Goal: Transaction & Acquisition: Obtain resource

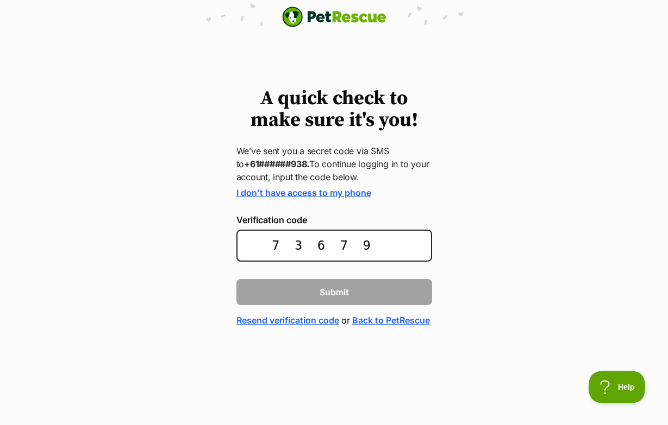
type input "736791"
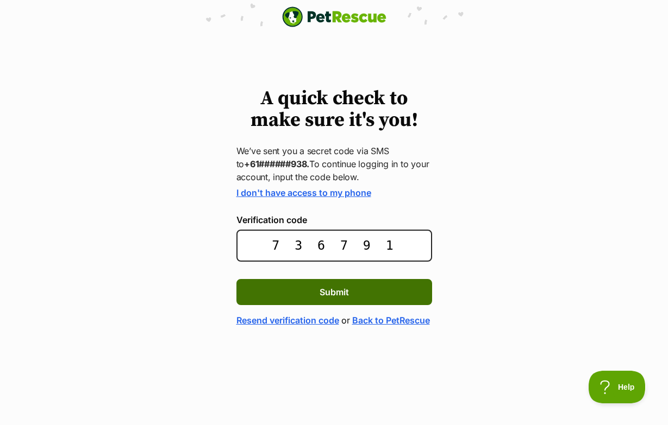
click at [370, 295] on button "Submit" at bounding box center [334, 292] width 196 height 26
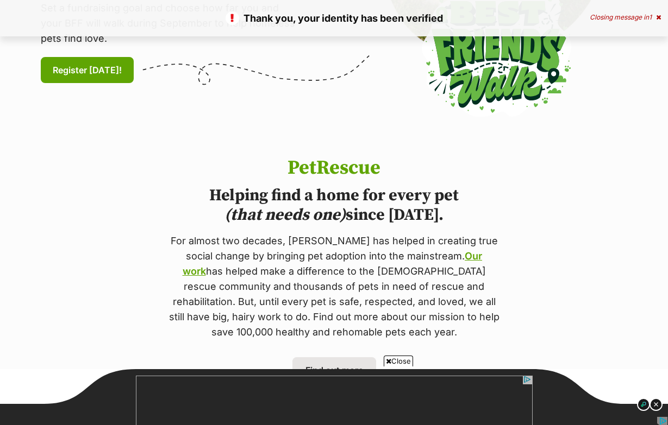
scroll to position [345, 0]
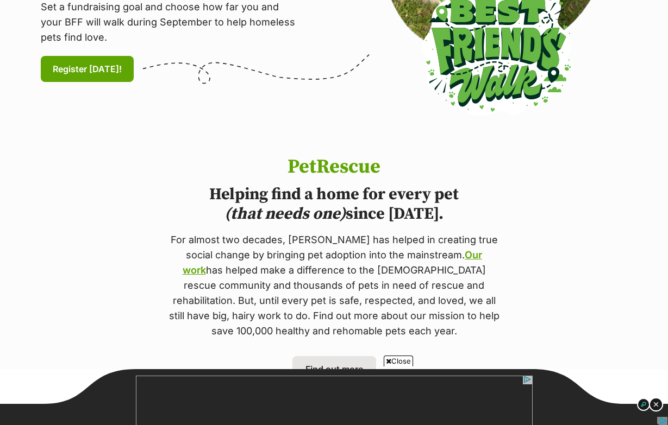
click at [654, 405] on img at bounding box center [656, 405] width 14 height 14
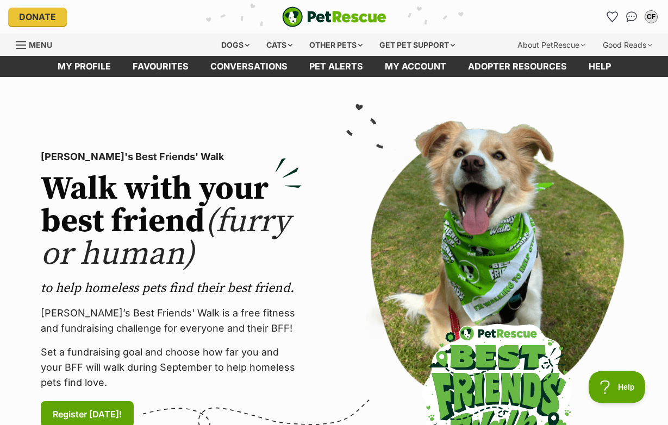
scroll to position [0, 0]
click at [234, 42] on div "Dogs" at bounding box center [234, 45] width 43 height 22
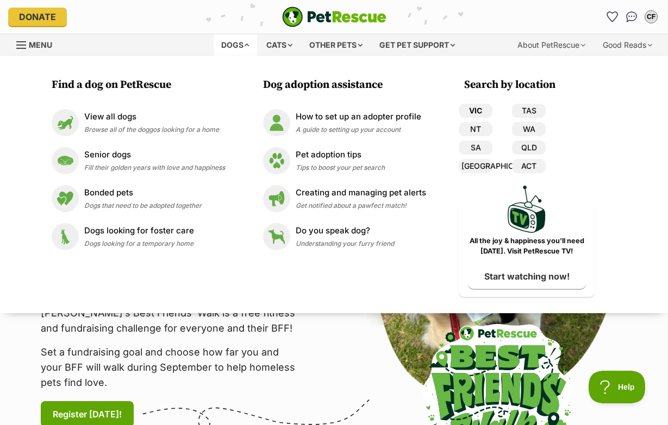
click at [475, 109] on link "VIC" at bounding box center [475, 111] width 34 height 14
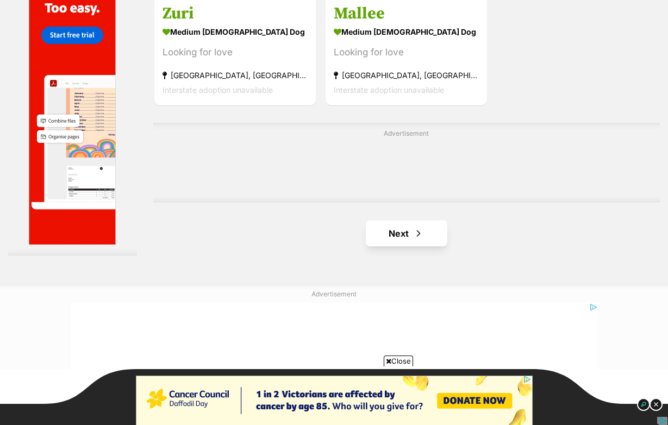
click at [396, 247] on link "Next" at bounding box center [406, 234] width 81 height 26
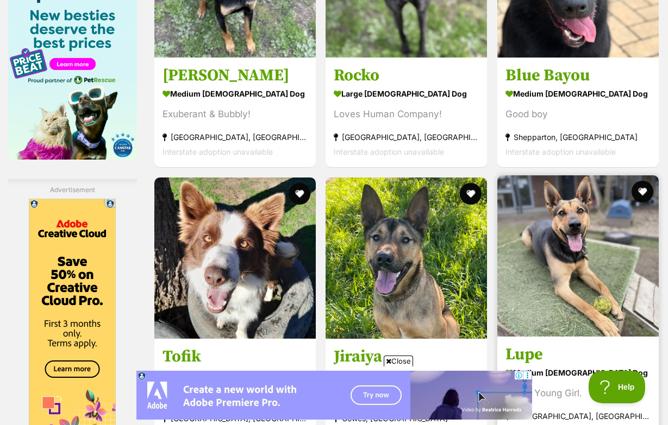
scroll to position [1808, 0]
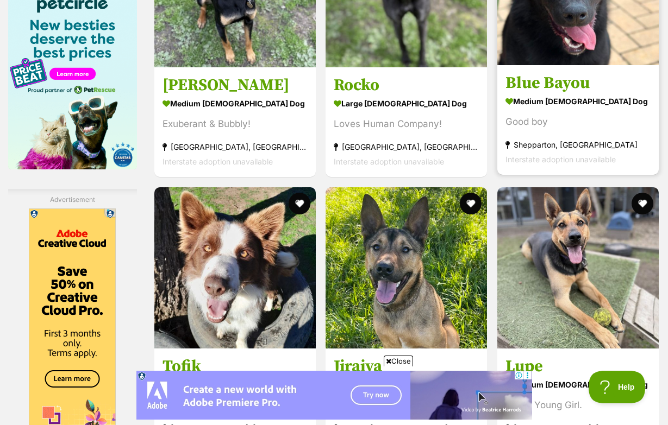
click at [548, 93] on h3 "Blue Bayou" at bounding box center [577, 83] width 145 height 21
